Goal: Participate in discussion: Engage in conversation with other users on a specific topic

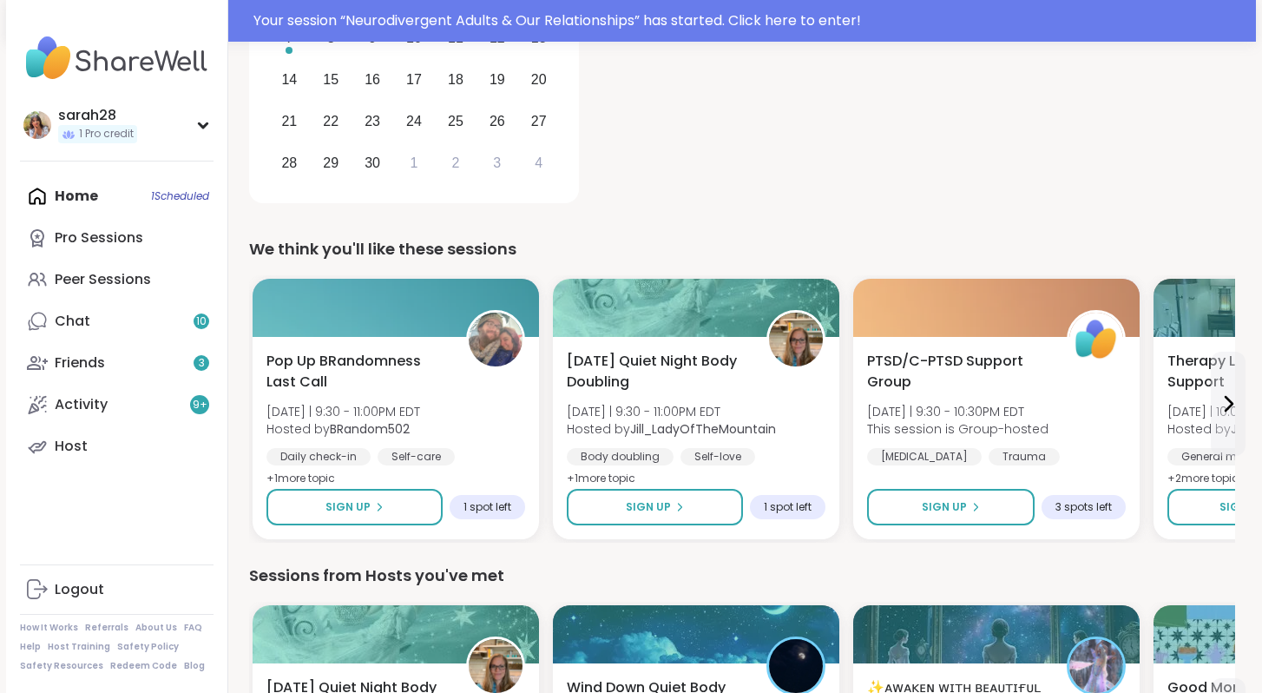
scroll to position [664, 0]
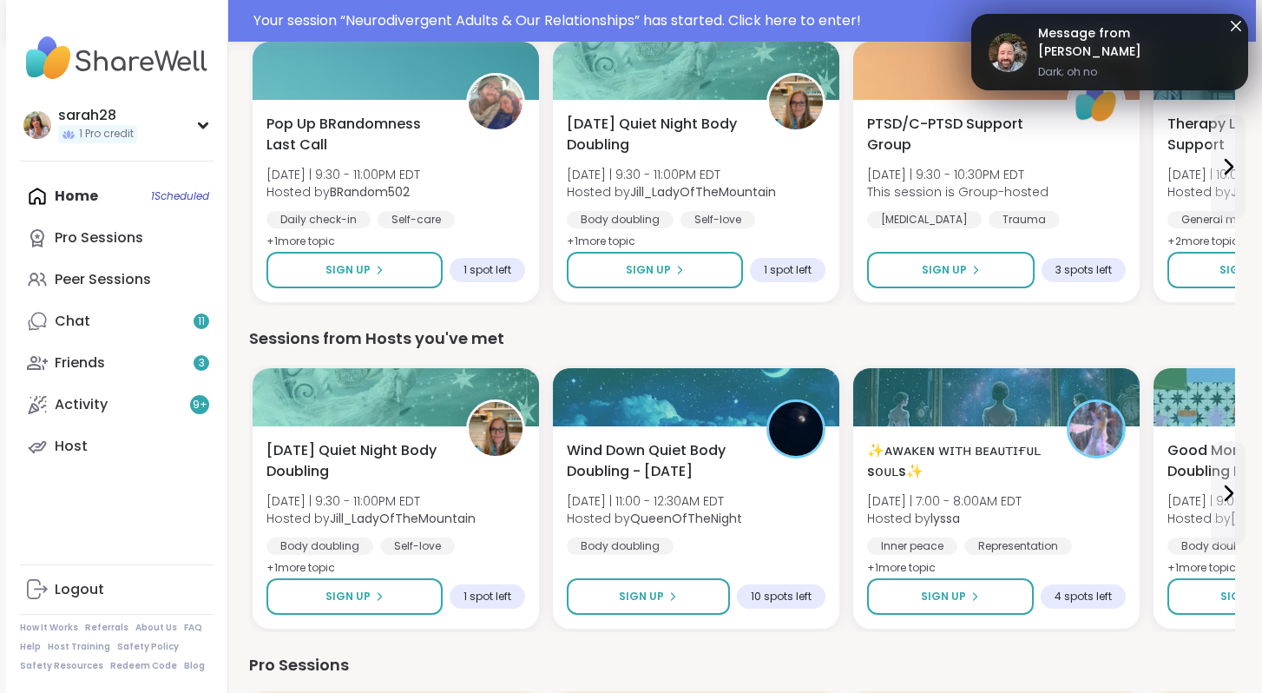
click at [1173, 71] on link "Message from [PERSON_NAME] Dark; oh no" at bounding box center [1110, 52] width 242 height 56
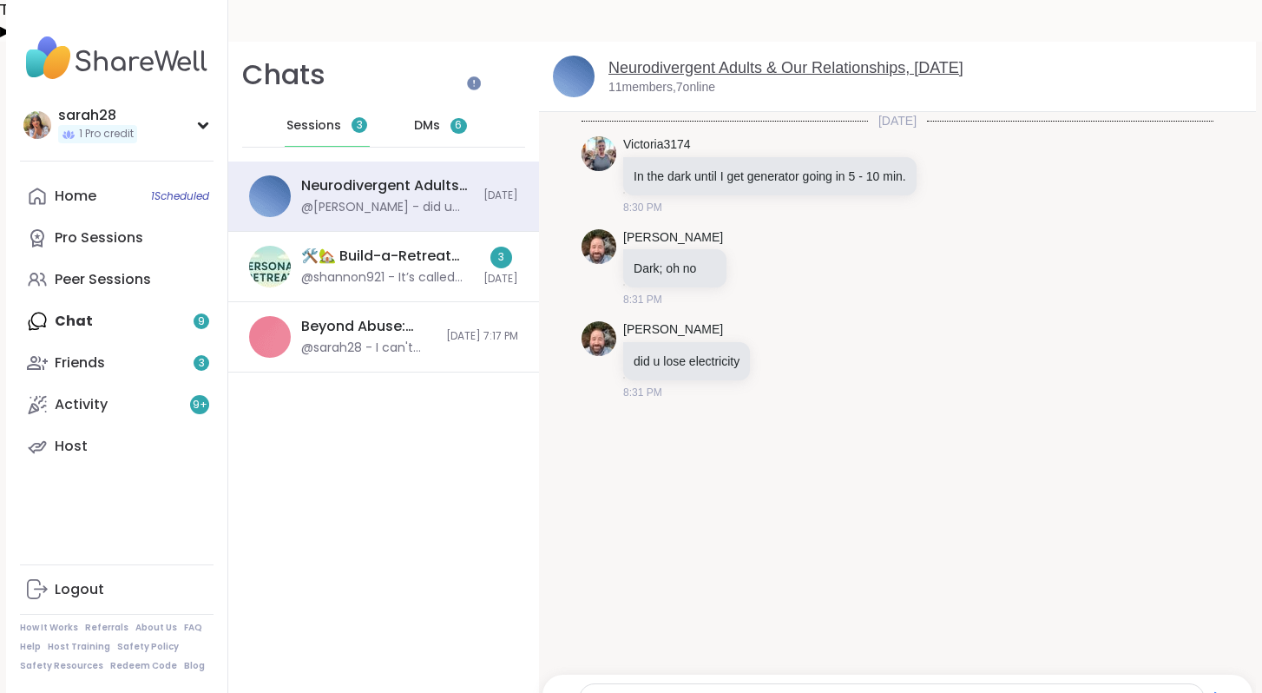
click at [741, 59] on link "Neurodivergent Adults & Our Relationships, [DATE]" at bounding box center [785, 67] width 355 height 17
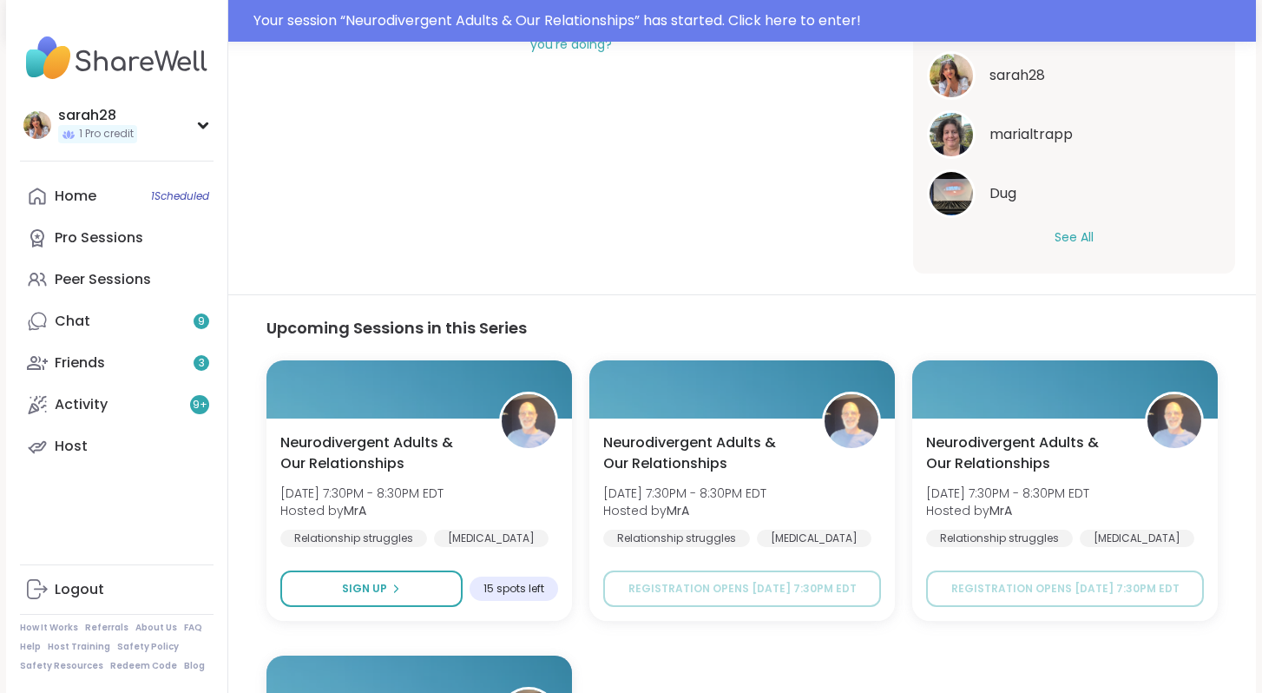
scroll to position [736, 0]
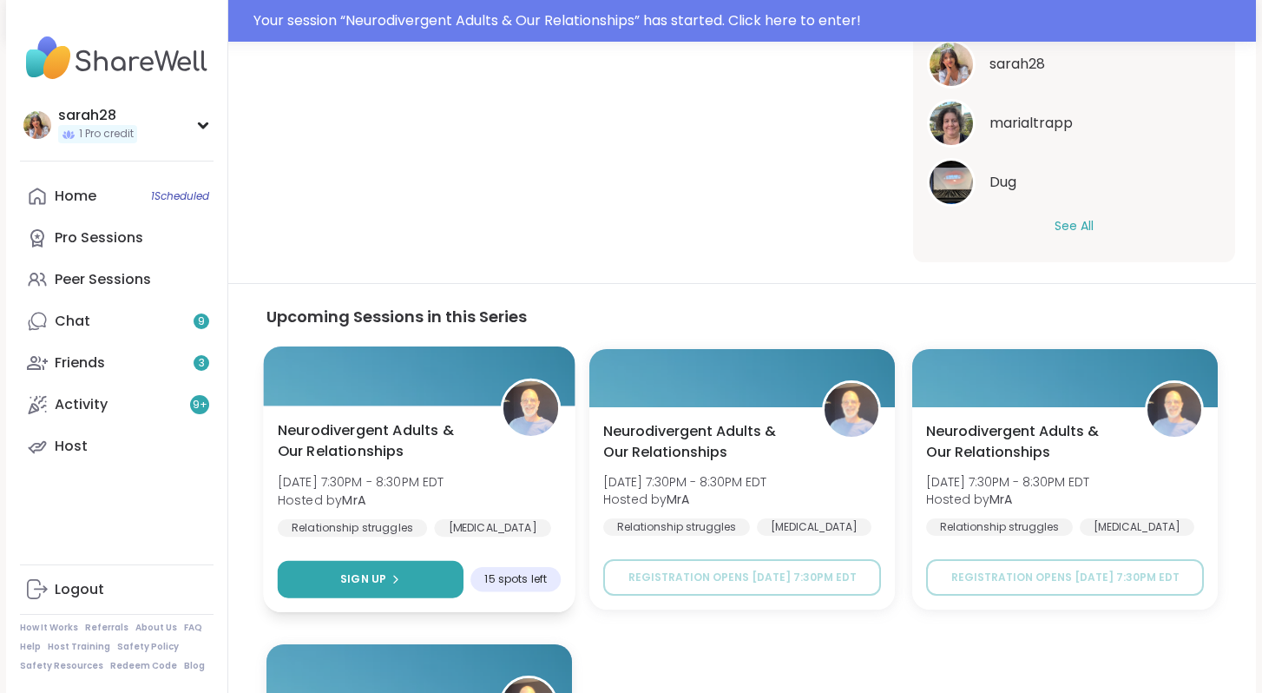
click at [420, 561] on button "Sign Up" at bounding box center [371, 579] width 186 height 37
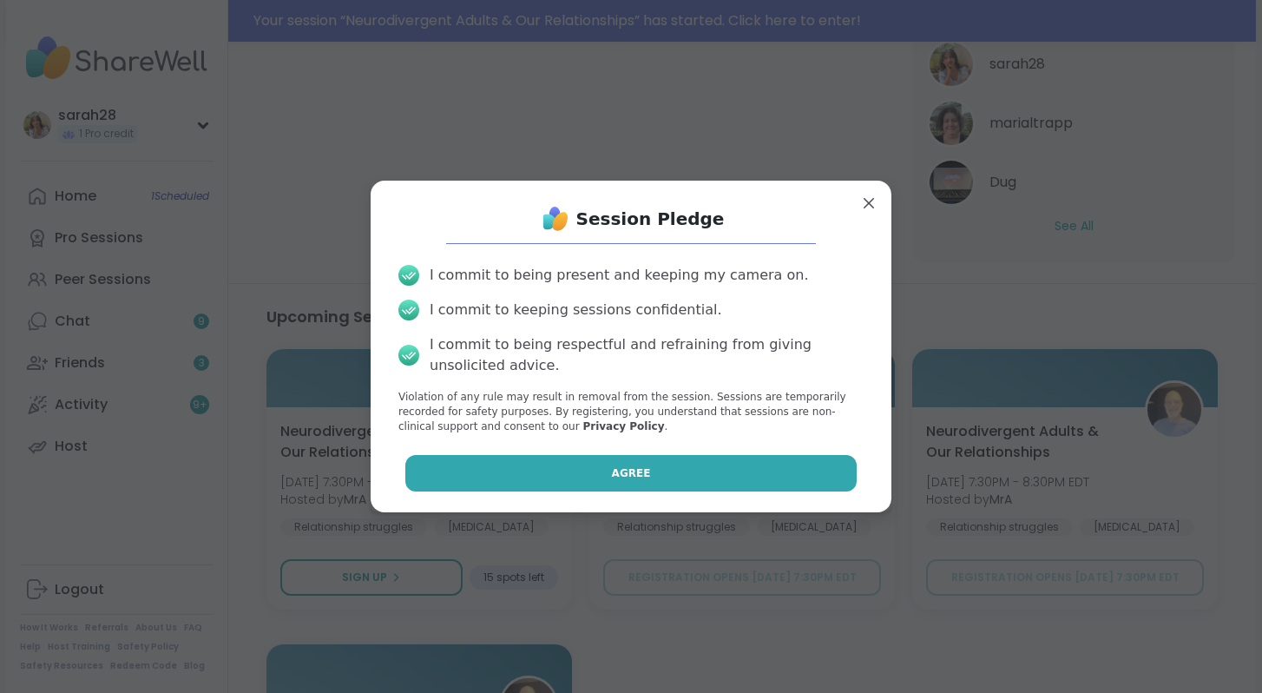
click at [486, 468] on button "Agree" at bounding box center [631, 473] width 452 height 36
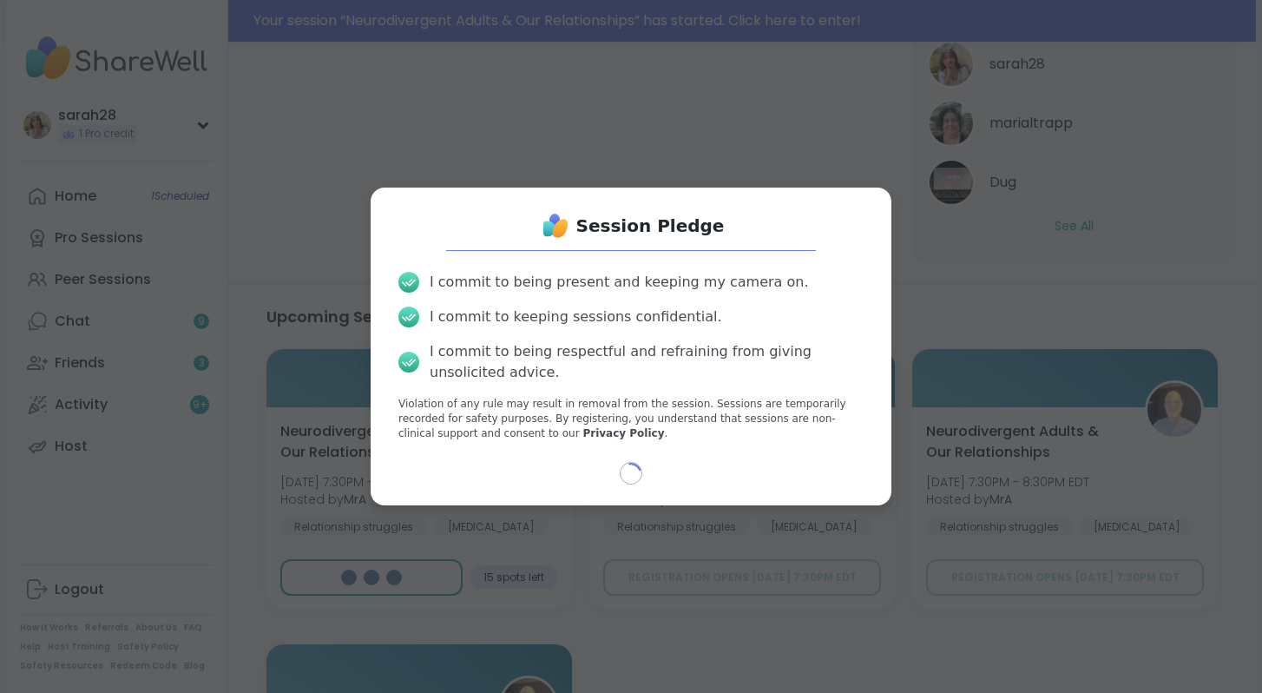
type textarea "*"
select select "**"
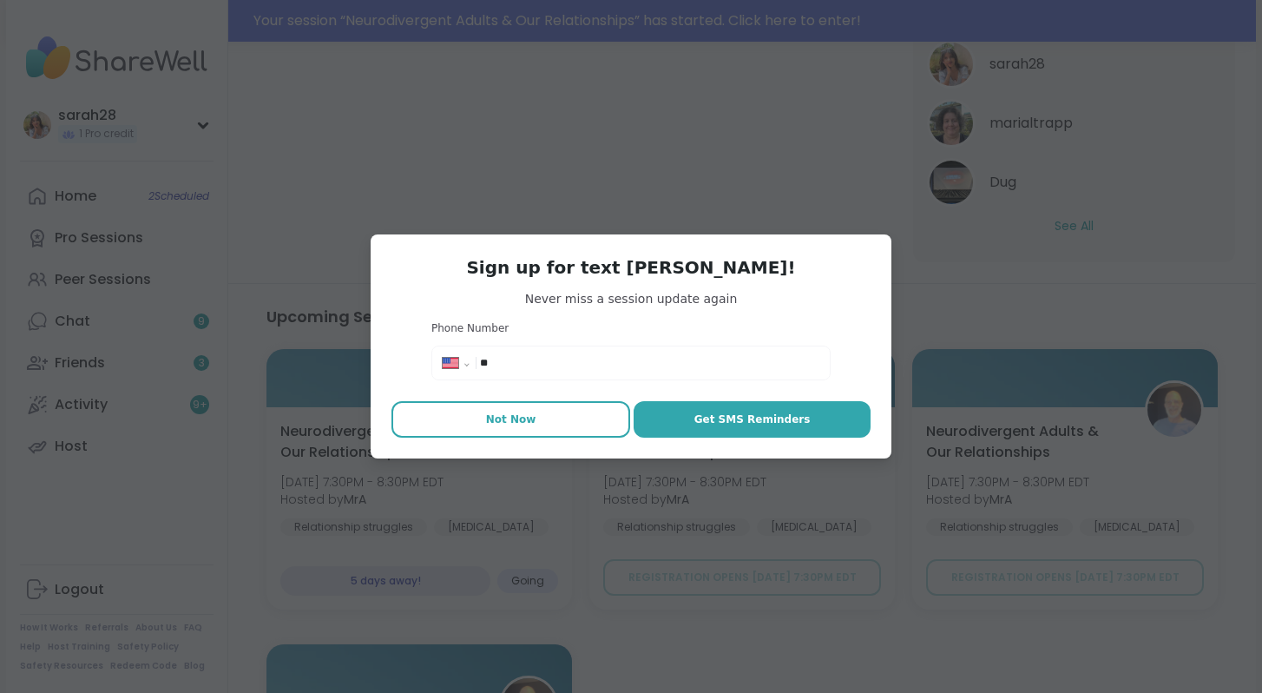
click at [516, 410] on button "Not Now" at bounding box center [510, 419] width 239 height 36
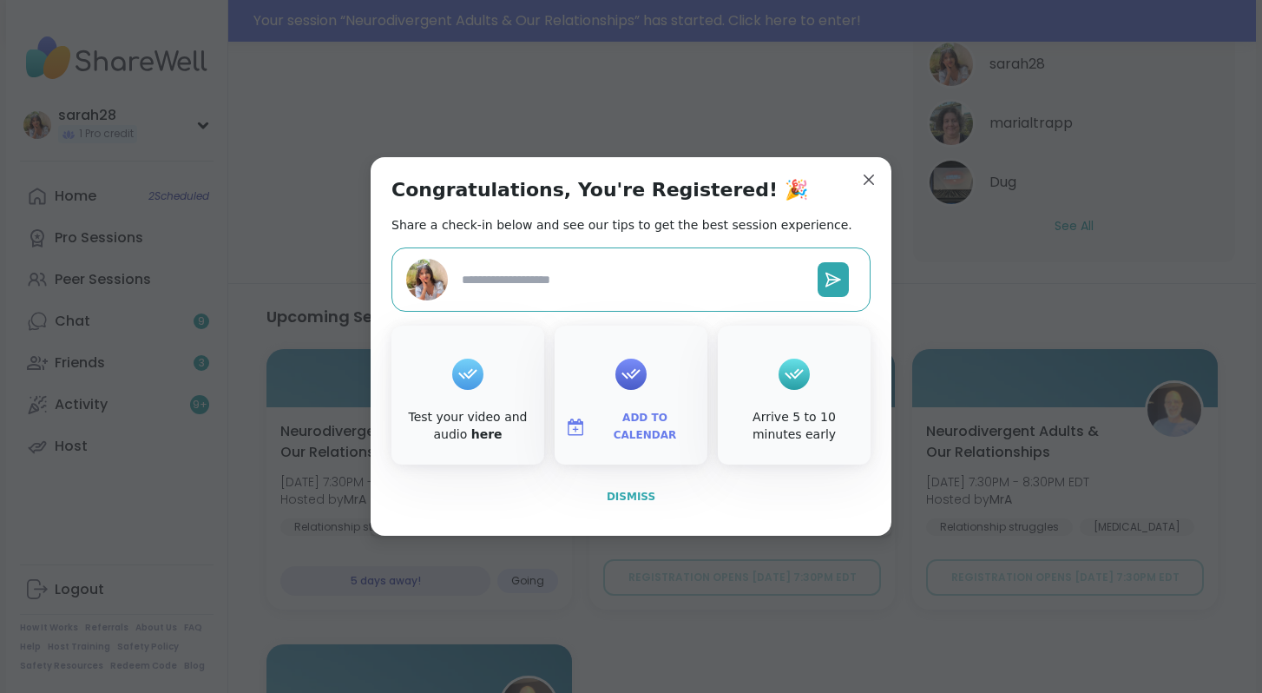
click at [628, 494] on span "Dismiss" at bounding box center [631, 496] width 49 height 12
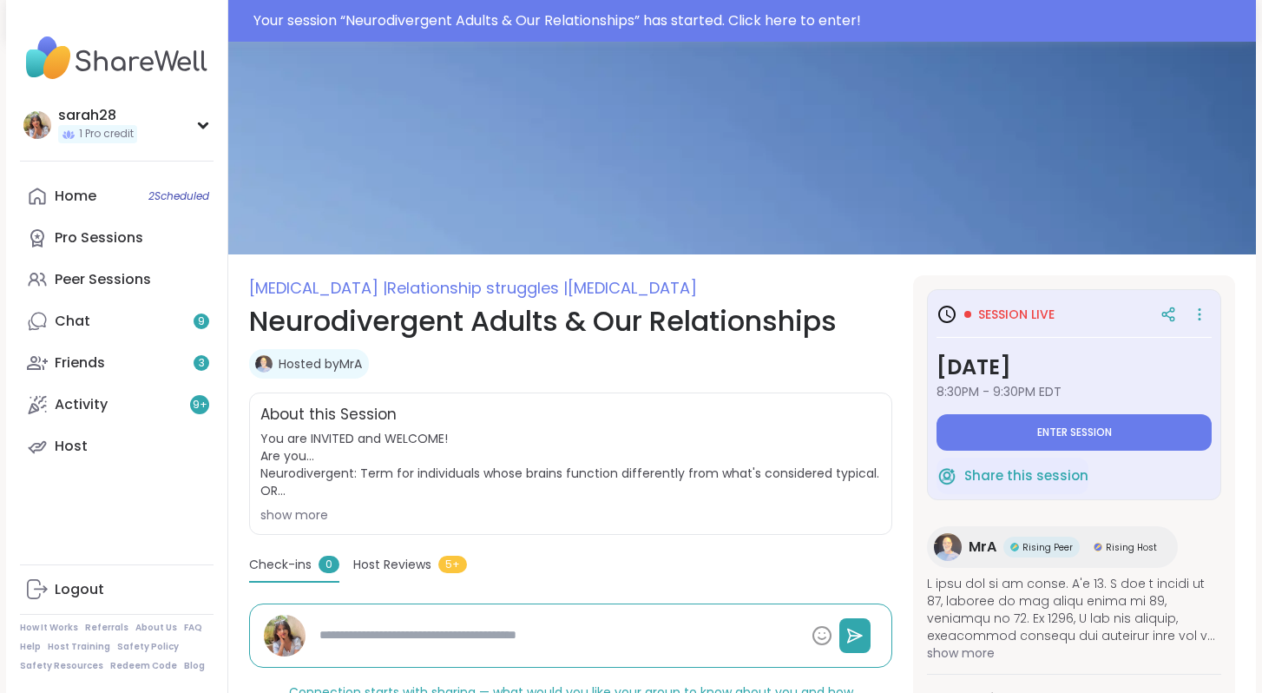
scroll to position [0, 0]
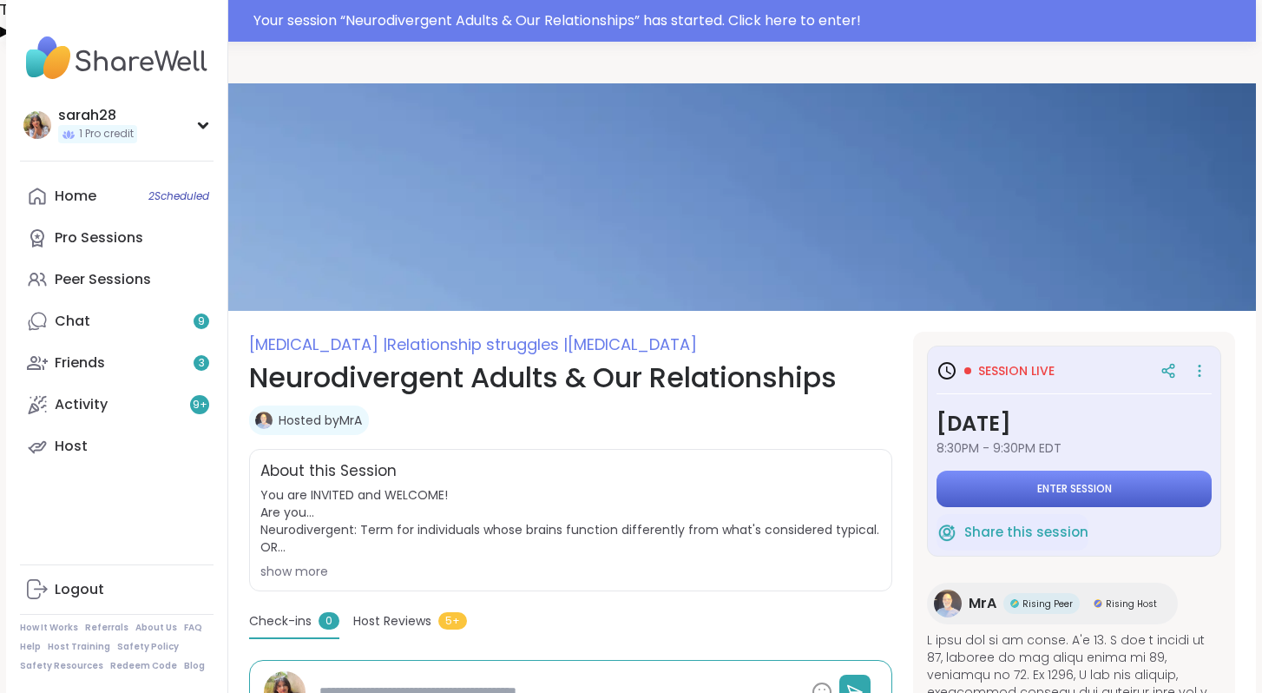
click at [983, 470] on button "Enter session" at bounding box center [1074, 488] width 275 height 36
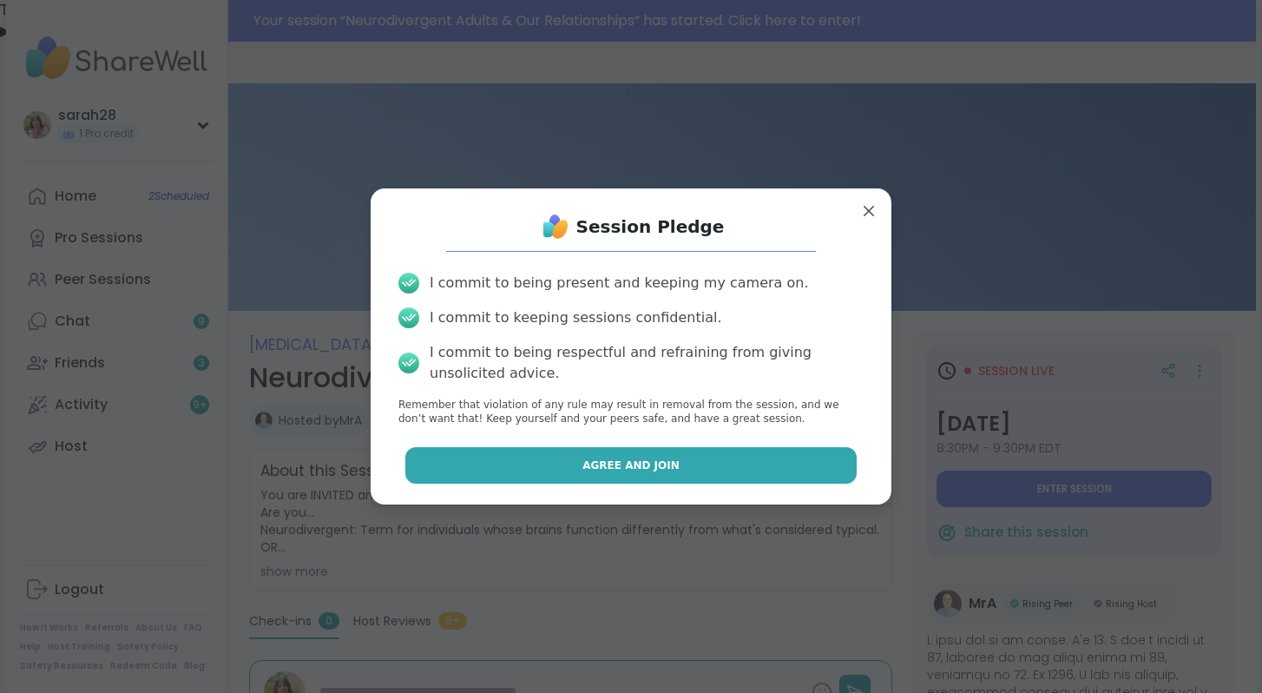
click at [768, 461] on button "Agree and Join" at bounding box center [631, 465] width 452 height 36
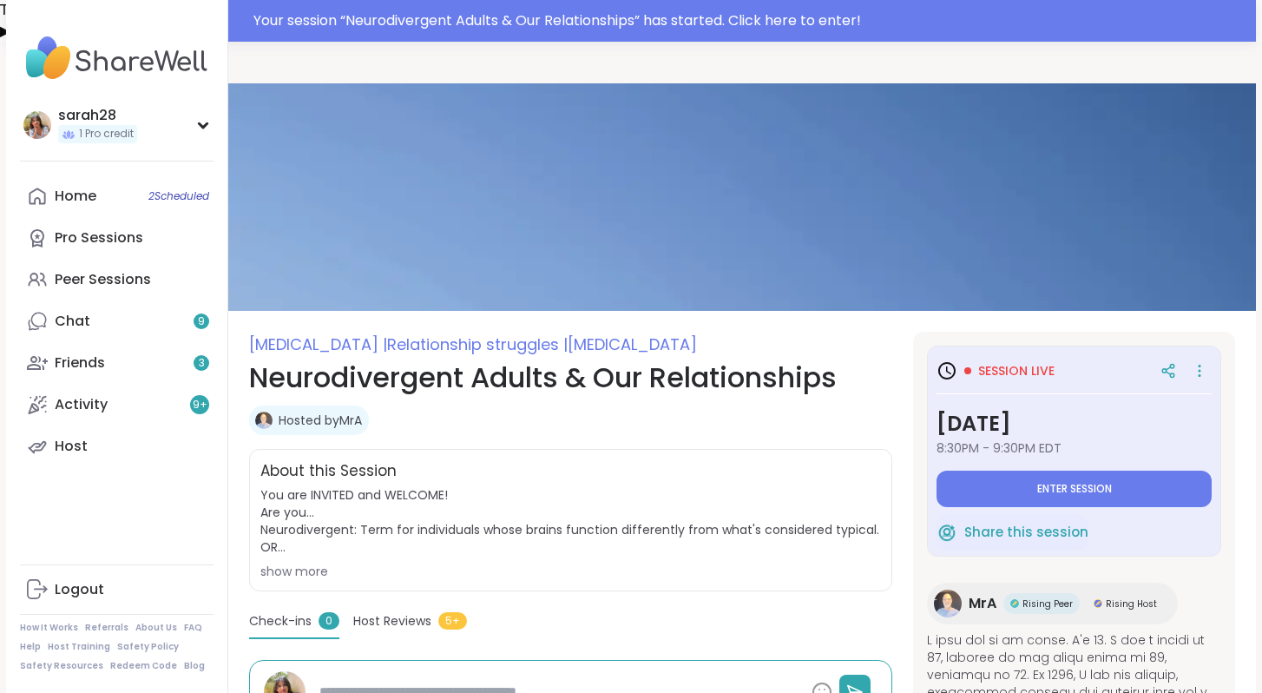
type textarea "*"
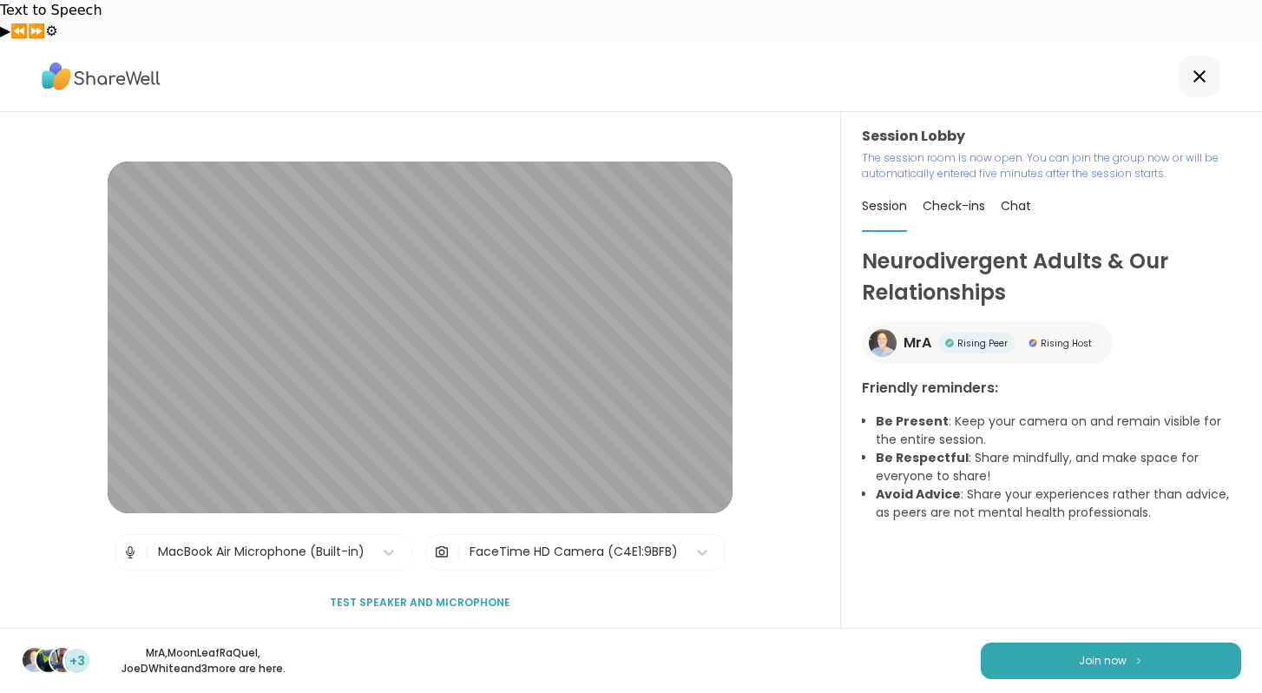
click at [234, 654] on p "MrA , MoonLeafRaQuel , [PERSON_NAME] and 3 more are here." at bounding box center [203, 660] width 194 height 31
click at [74, 661] on span "+3" at bounding box center [77, 661] width 16 height 18
click at [1059, 655] on button "Join now" at bounding box center [1111, 660] width 260 height 36
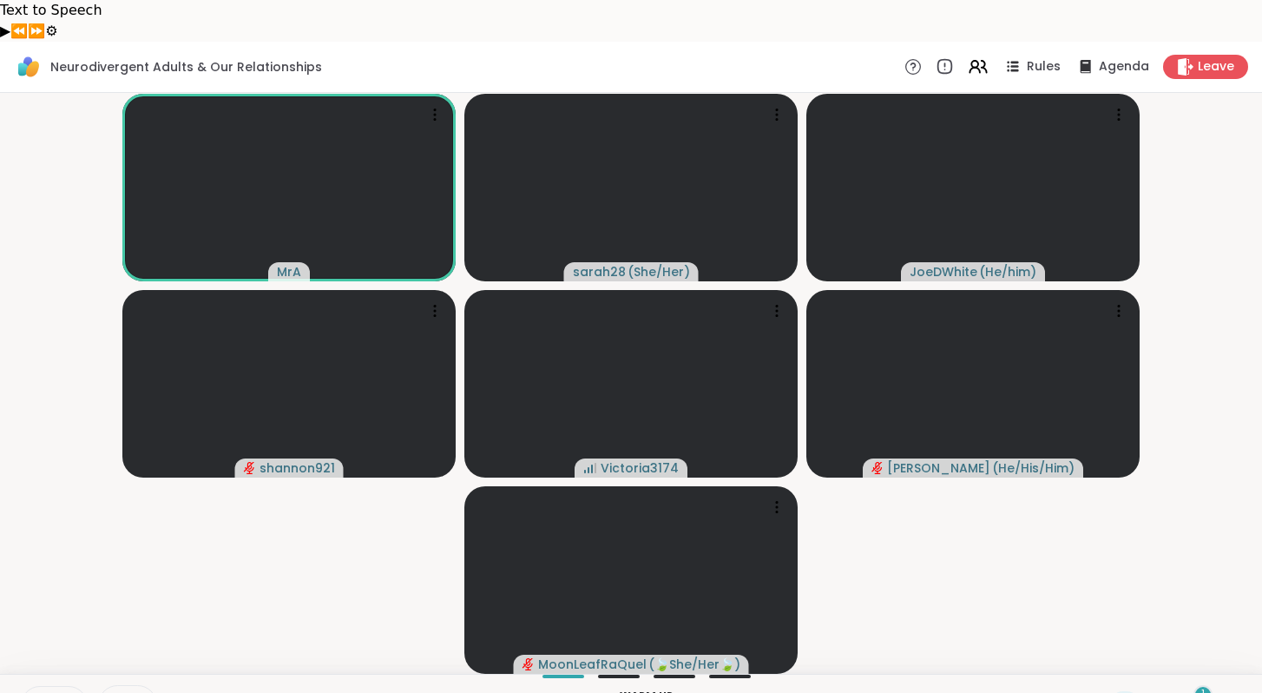
click at [46, 692] on icon at bounding box center [40, 705] width 16 height 16
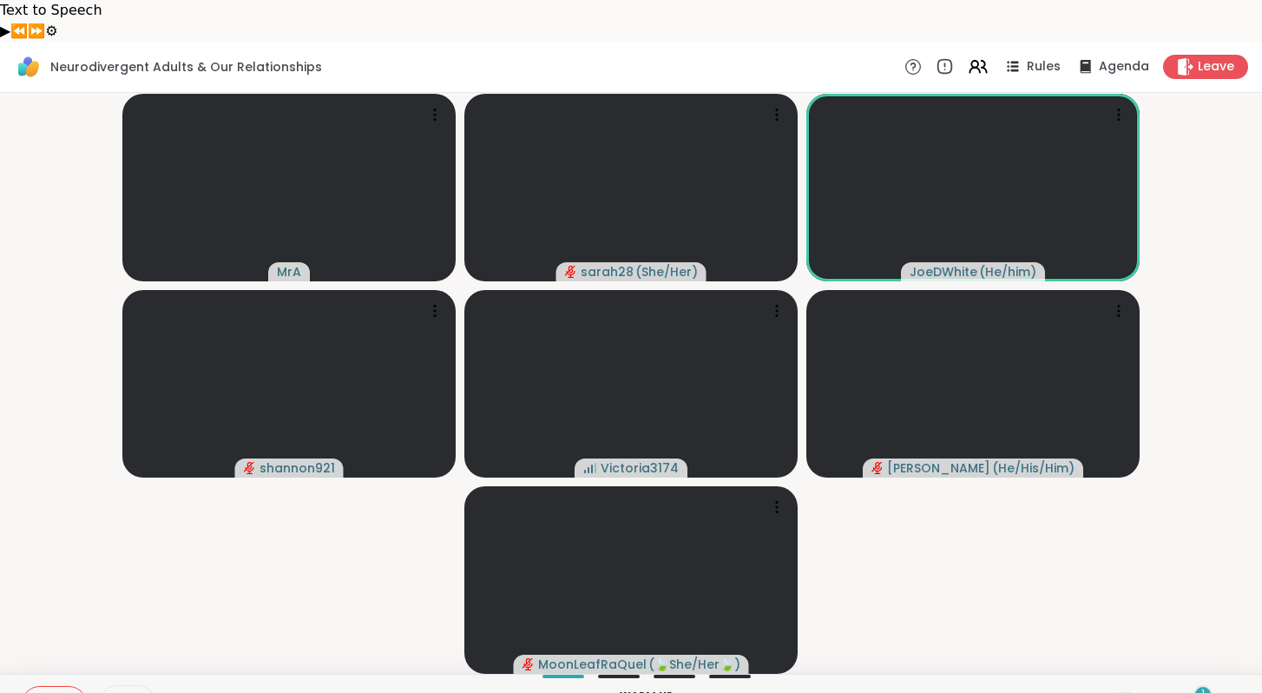
drag, startPoint x: 40, startPoint y: 653, endPoint x: 338, endPoint y: 584, distance: 305.5
click at [337, 584] on div "Neurodivergent Adults & Our Relationships Rules Agenda Leave MrA sarah28 ( She/…" at bounding box center [631, 388] width 1262 height 693
click at [1216, 691] on div "1 Chat" at bounding box center [1212, 705] width 58 height 28
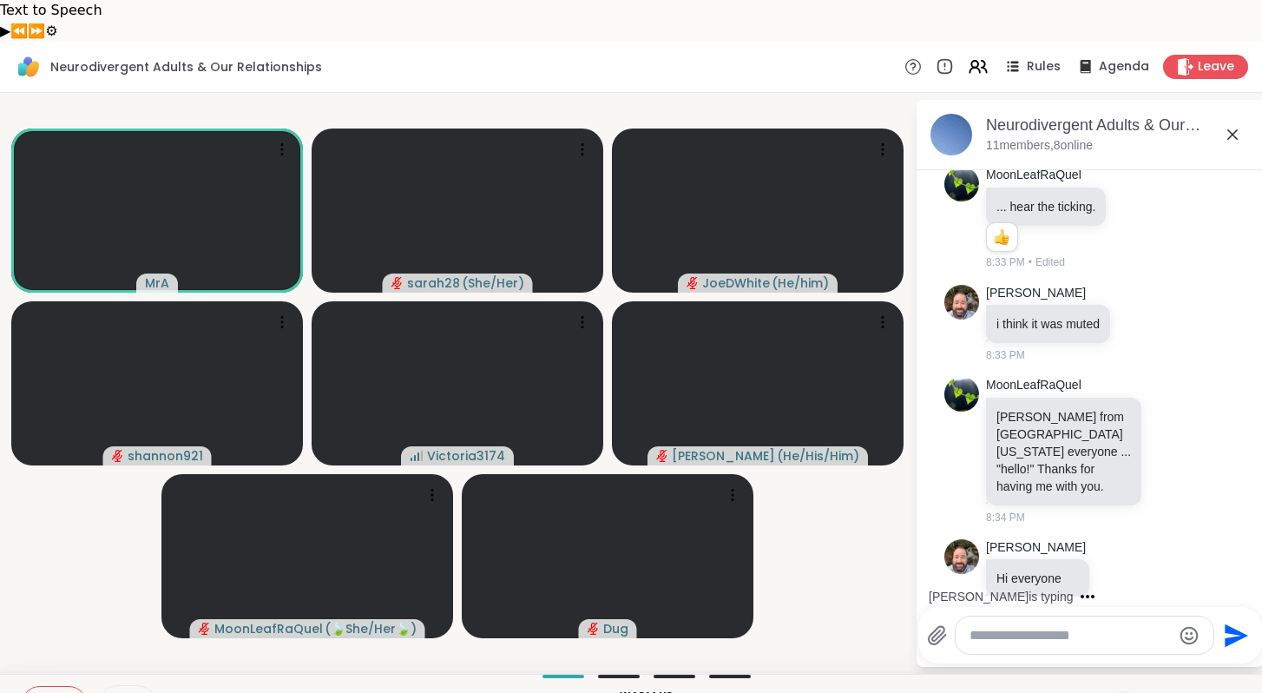
scroll to position [577, 0]
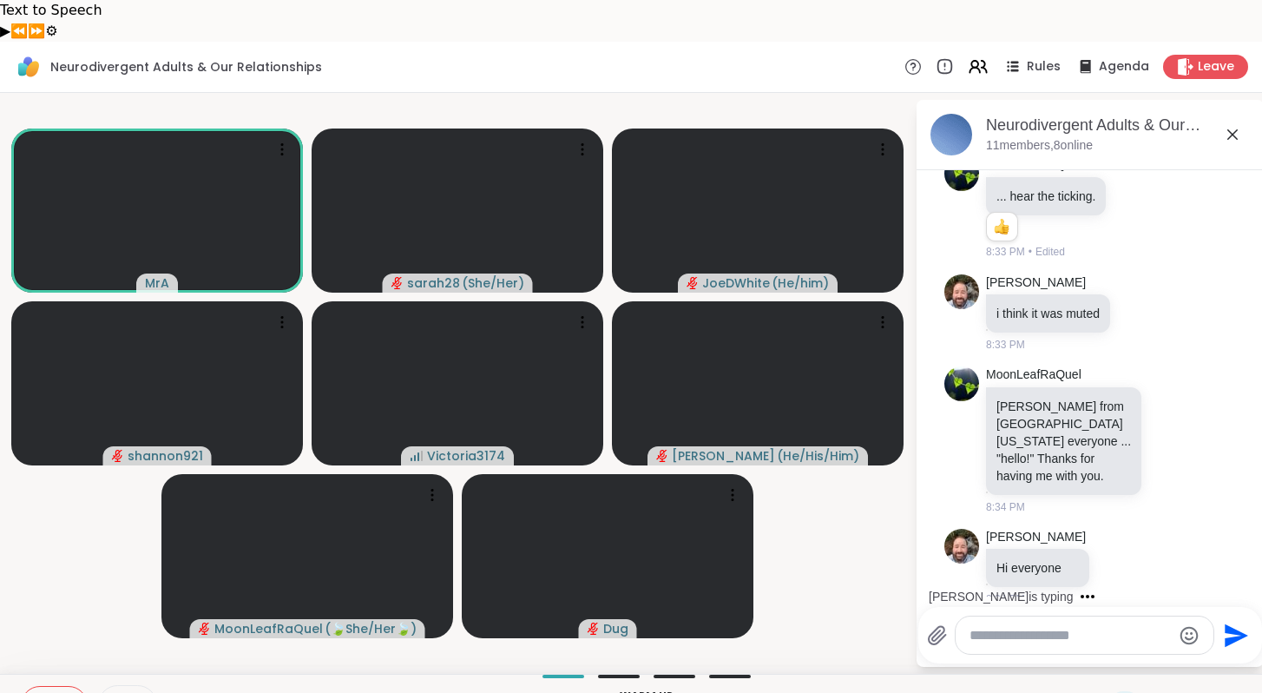
click at [1055, 616] on div at bounding box center [1085, 634] width 258 height 37
click at [1056, 616] on div at bounding box center [1085, 634] width 258 height 37
click at [1081, 627] on textarea "Tapez votre message" at bounding box center [1070, 635] width 202 height 17
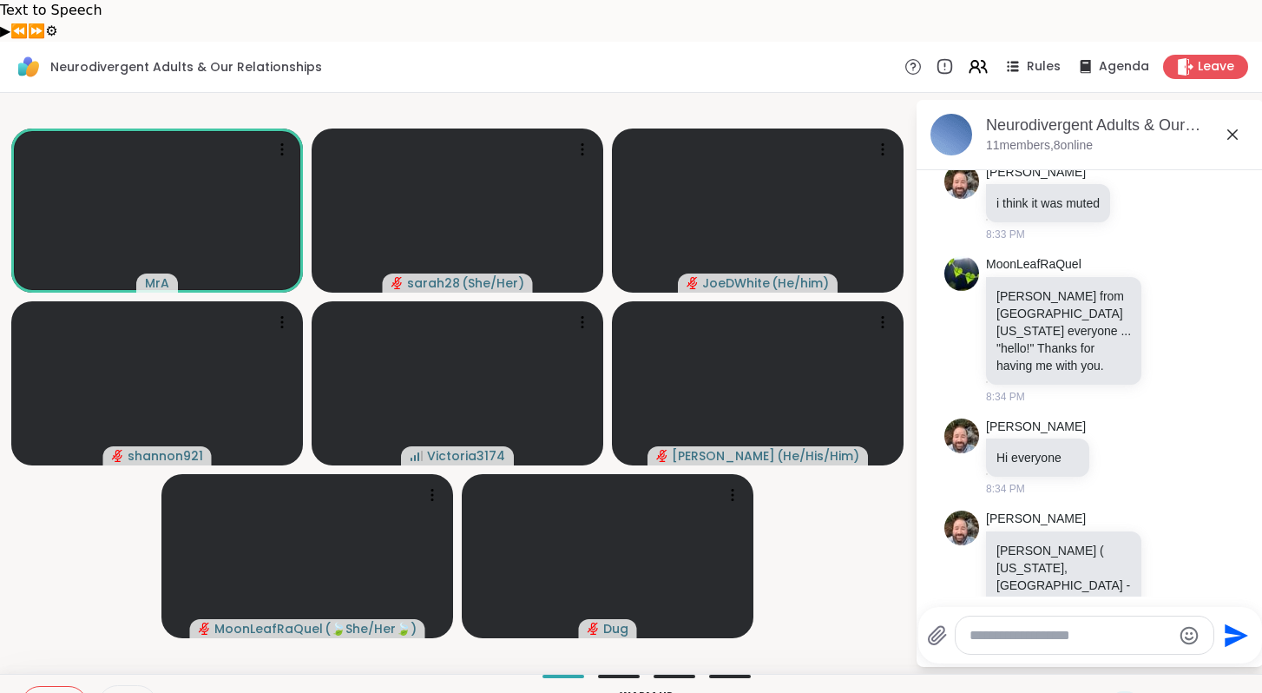
click at [1083, 616] on div at bounding box center [1085, 634] width 258 height 37
drag, startPoint x: 1075, startPoint y: 589, endPoint x: 1067, endPoint y: 584, distance: 10.1
click at [1067, 627] on textarea "Tapez votre message" at bounding box center [1070, 635] width 202 height 17
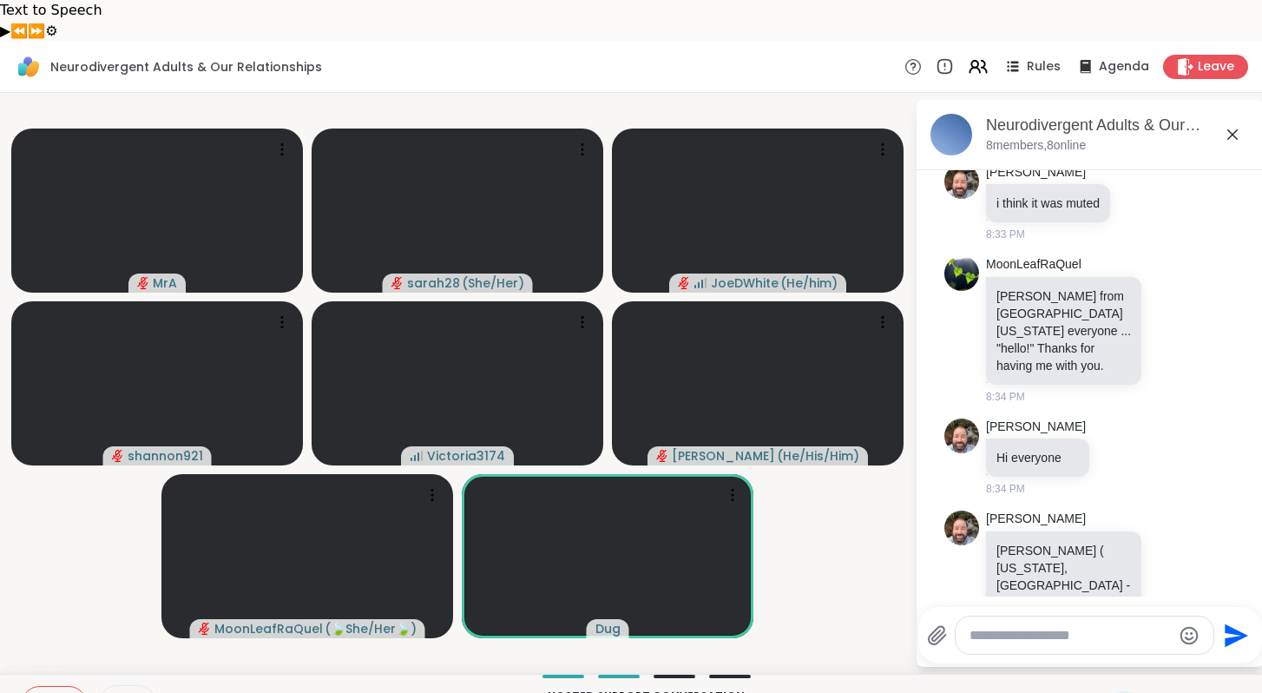
click at [1073, 616] on div at bounding box center [1085, 634] width 258 height 37
click at [1069, 627] on textarea "Tapez votre message" at bounding box center [1070, 635] width 202 height 17
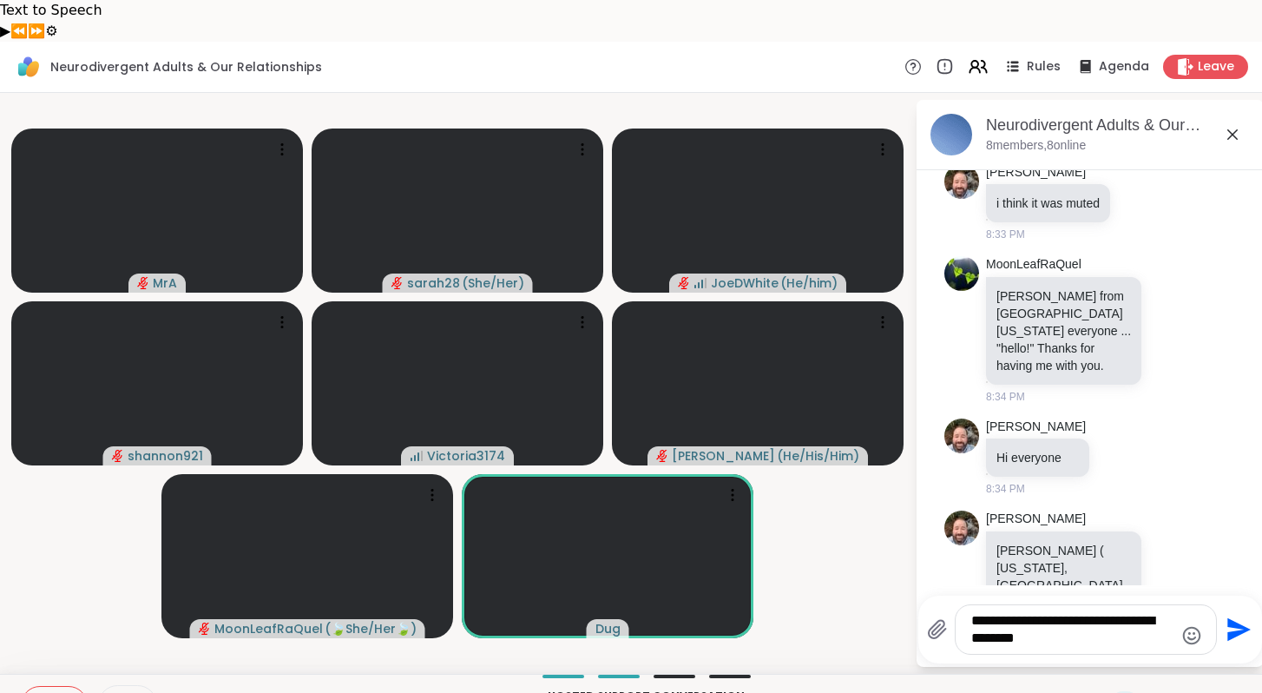
type textarea "**********"
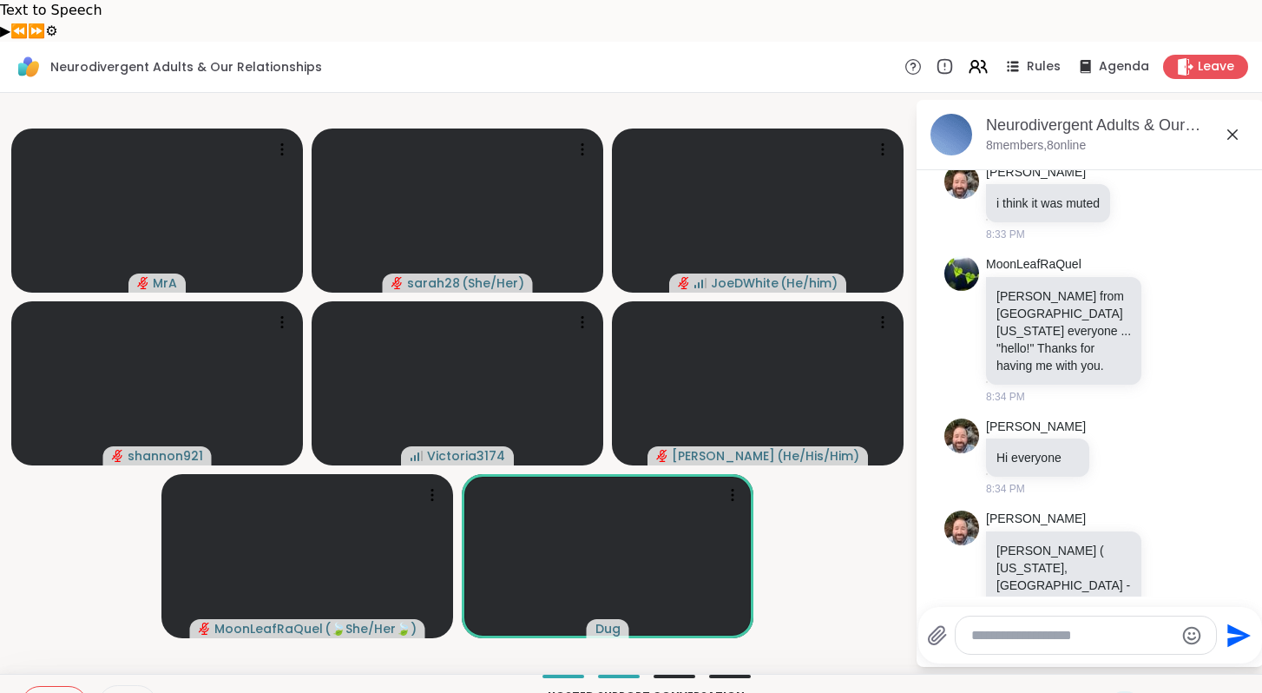
scroll to position [798, 0]
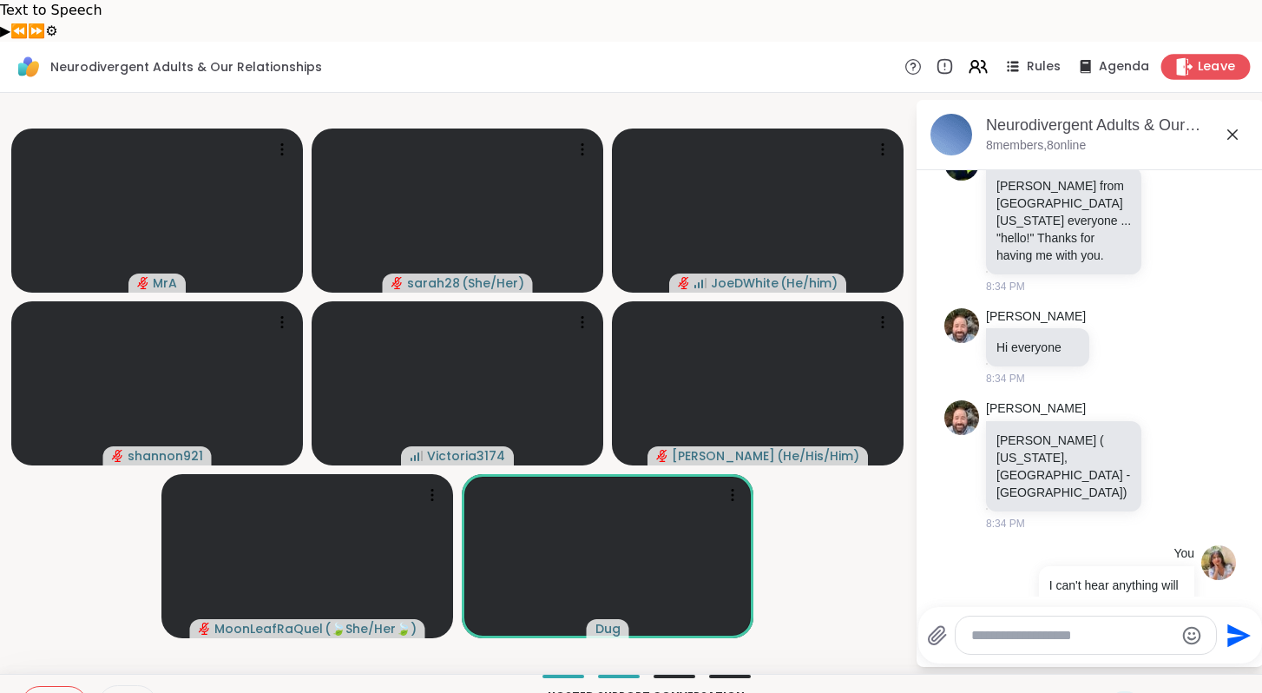
click at [1166, 54] on div "Leave" at bounding box center [1205, 66] width 89 height 25
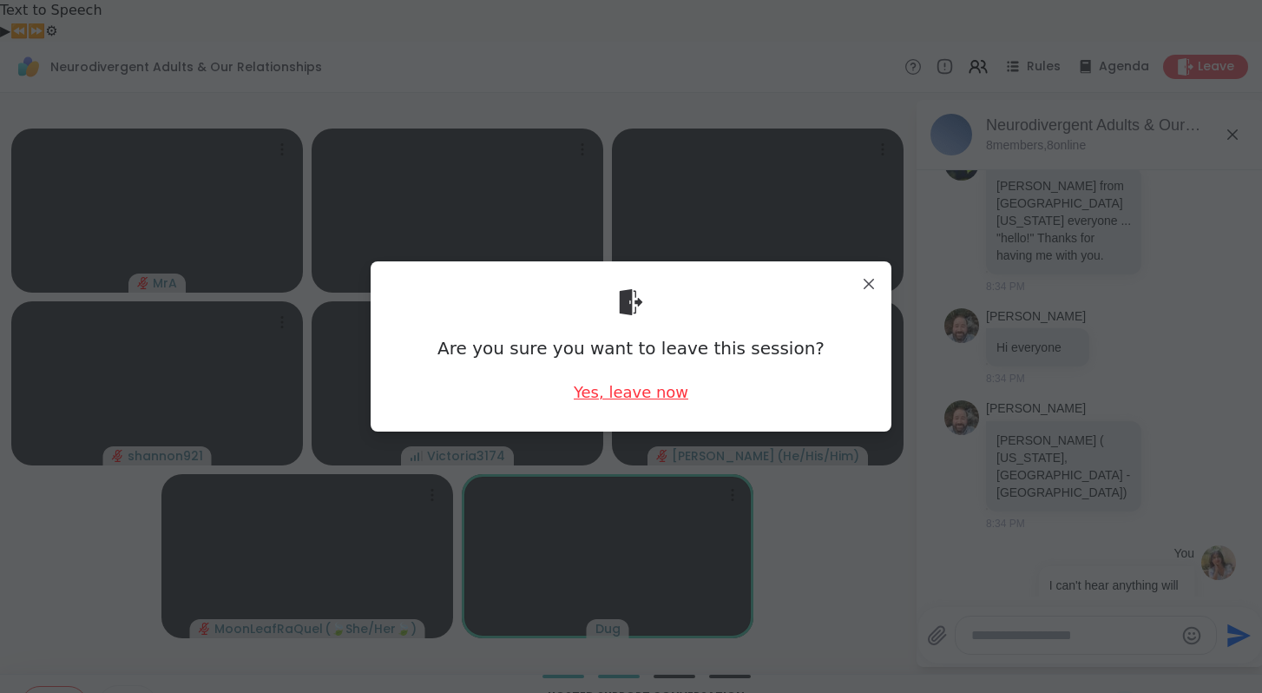
click at [677, 384] on div "Yes, leave now" at bounding box center [631, 392] width 115 height 22
